Goal: Transaction & Acquisition: Purchase product/service

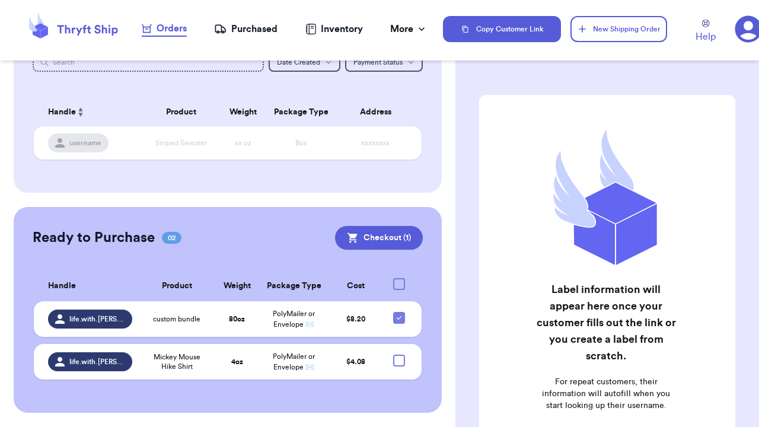
scroll to position [146, 0]
click at [55, 361] on icon at bounding box center [59, 361] width 9 height 9
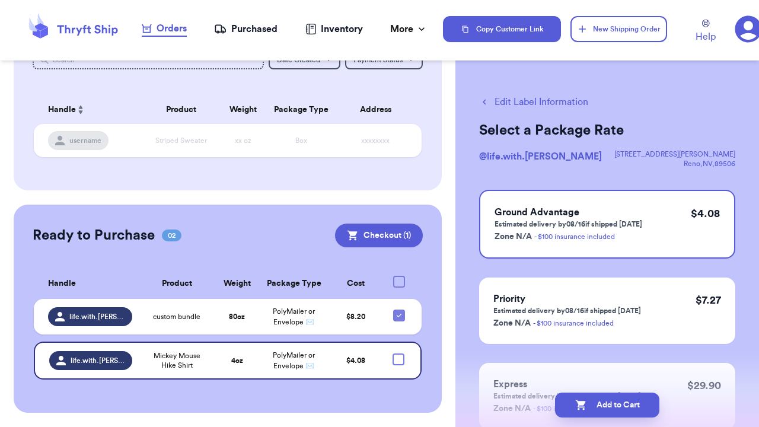
scroll to position [0, 0]
click at [555, 99] on button "Edit Label Information" at bounding box center [533, 102] width 109 height 14
click at [484, 101] on icon "button" at bounding box center [485, 102] width 4 height 5
click at [335, 224] on button "Checkout ( 1 )" at bounding box center [379, 236] width 88 height 24
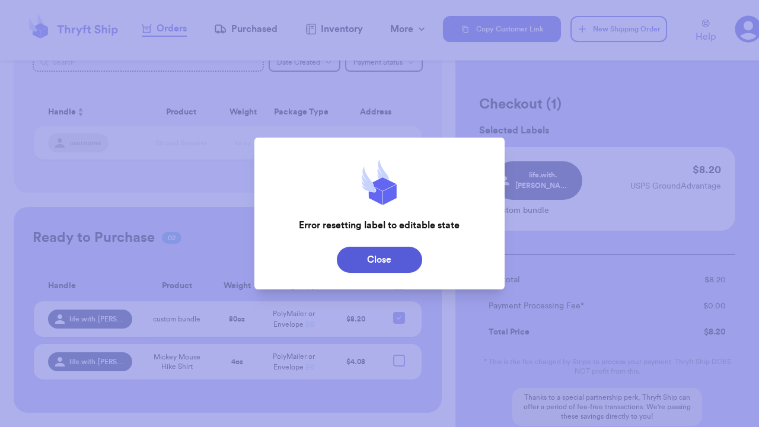
checkbox input "true"
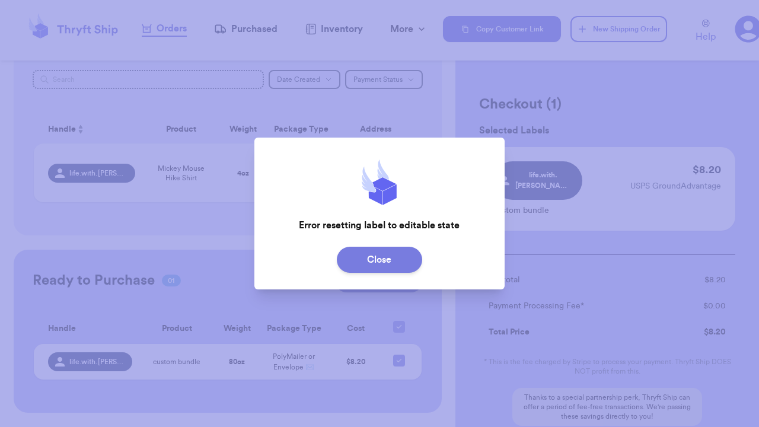
click at [351, 265] on button "Close" at bounding box center [379, 260] width 85 height 26
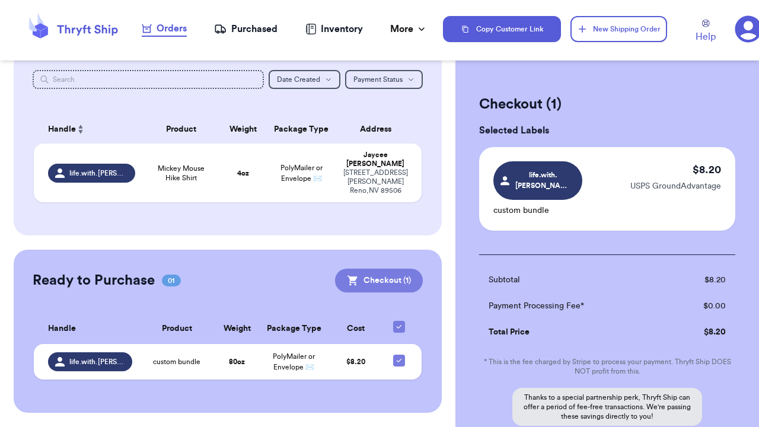
click at [335, 269] on button "Checkout ( 1 )" at bounding box center [379, 281] width 88 height 24
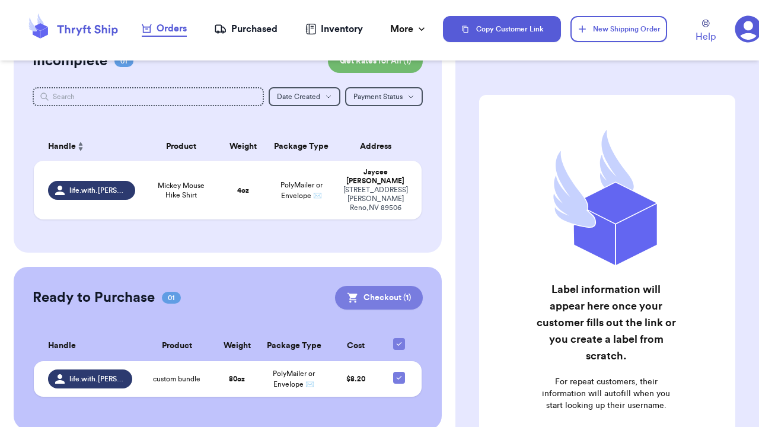
scroll to position [40, 0]
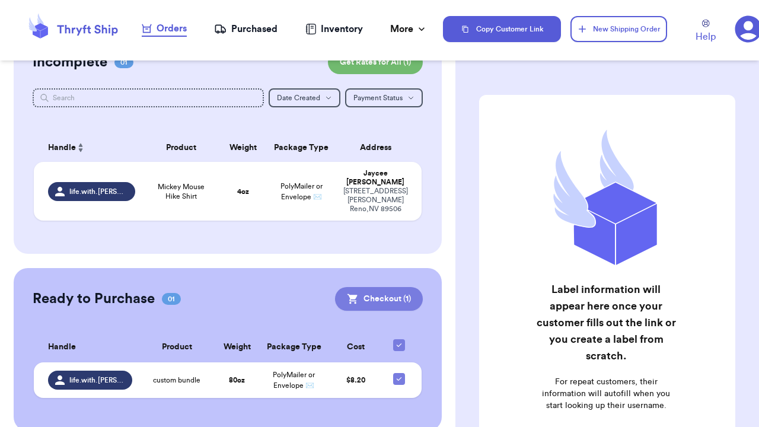
click at [367, 287] on button "Checkout ( 1 )" at bounding box center [379, 299] width 88 height 24
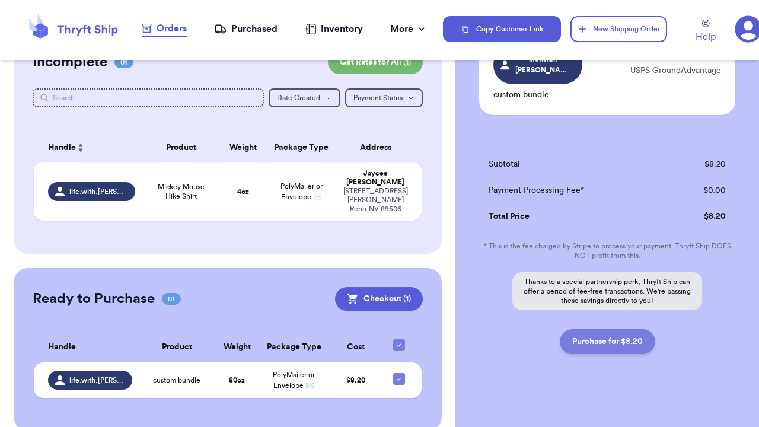
scroll to position [115, 0]
click at [572, 341] on button "Purchase for $8.20" at bounding box center [607, 342] width 95 height 25
checkbox input "false"
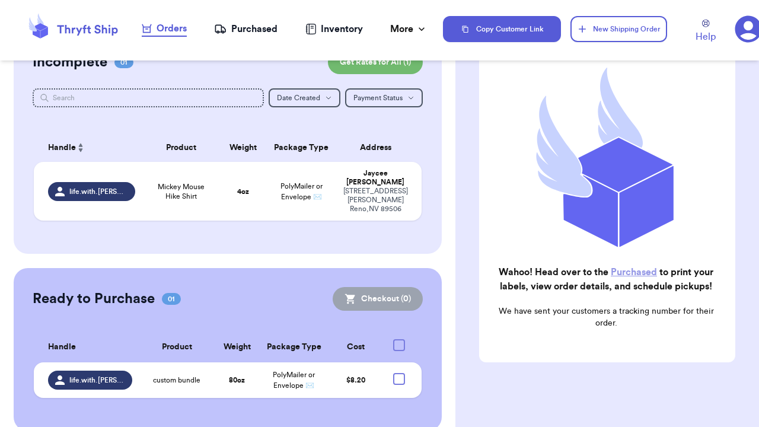
checkbox input "true"
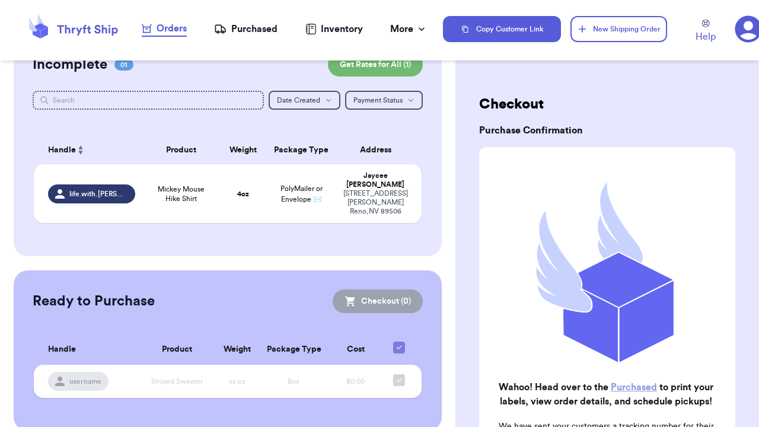
scroll to position [0, 0]
click at [260, 32] on div "Purchased" at bounding box center [245, 29] width 63 height 14
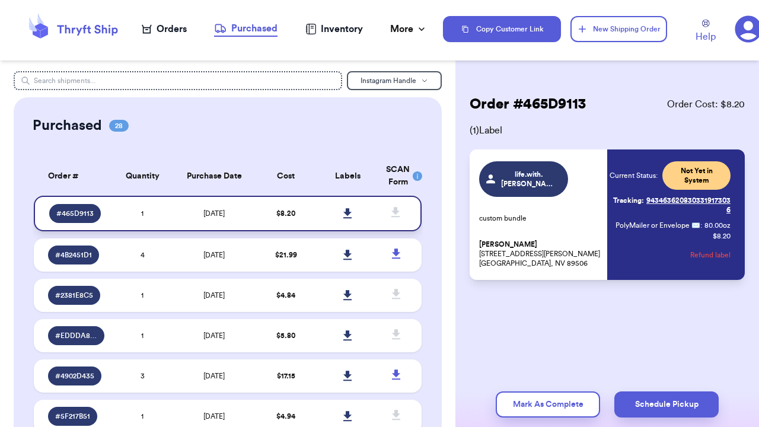
click at [356, 215] on link at bounding box center [348, 213] width 26 height 26
